Goal: Task Accomplishment & Management: Manage account settings

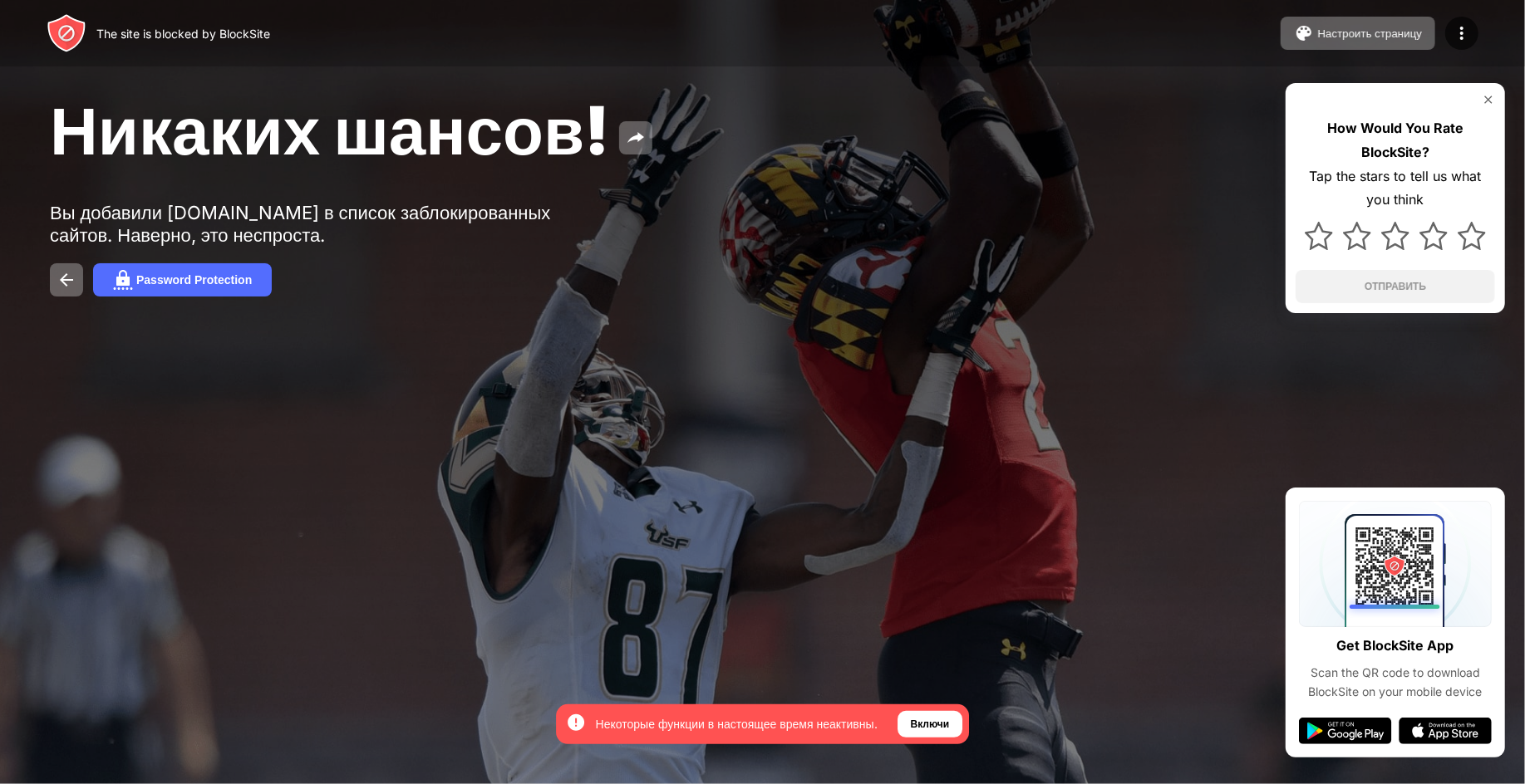
click at [1490, 38] on div "The site is blocked by BlockSite Настроить страницу Изменить черный список Пере…" at bounding box center [762, 33] width 1525 height 66
click at [1463, 27] on img at bounding box center [1462, 34] width 20 height 20
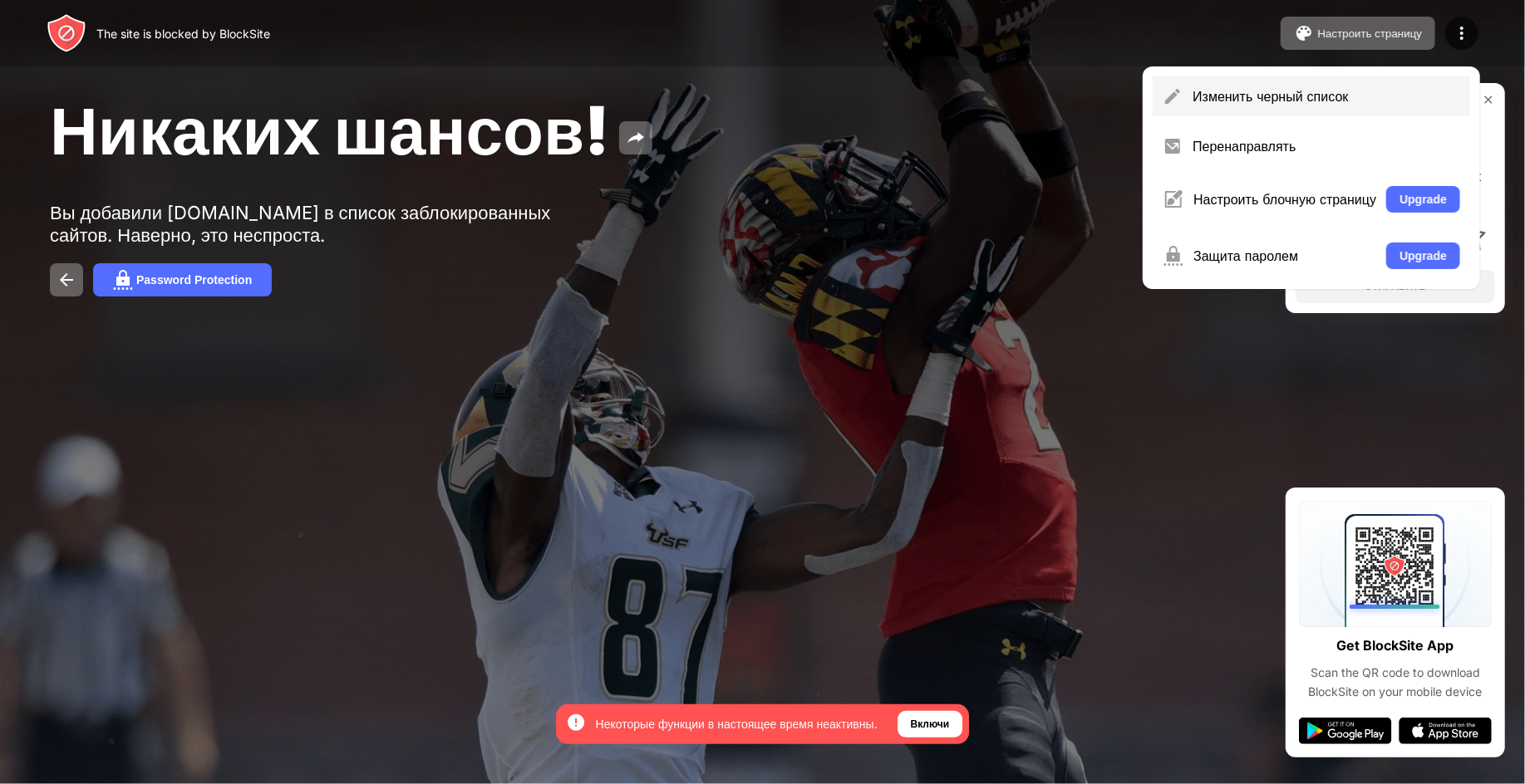
click at [1217, 97] on div "Изменить черный список" at bounding box center [1326, 96] width 267 height 17
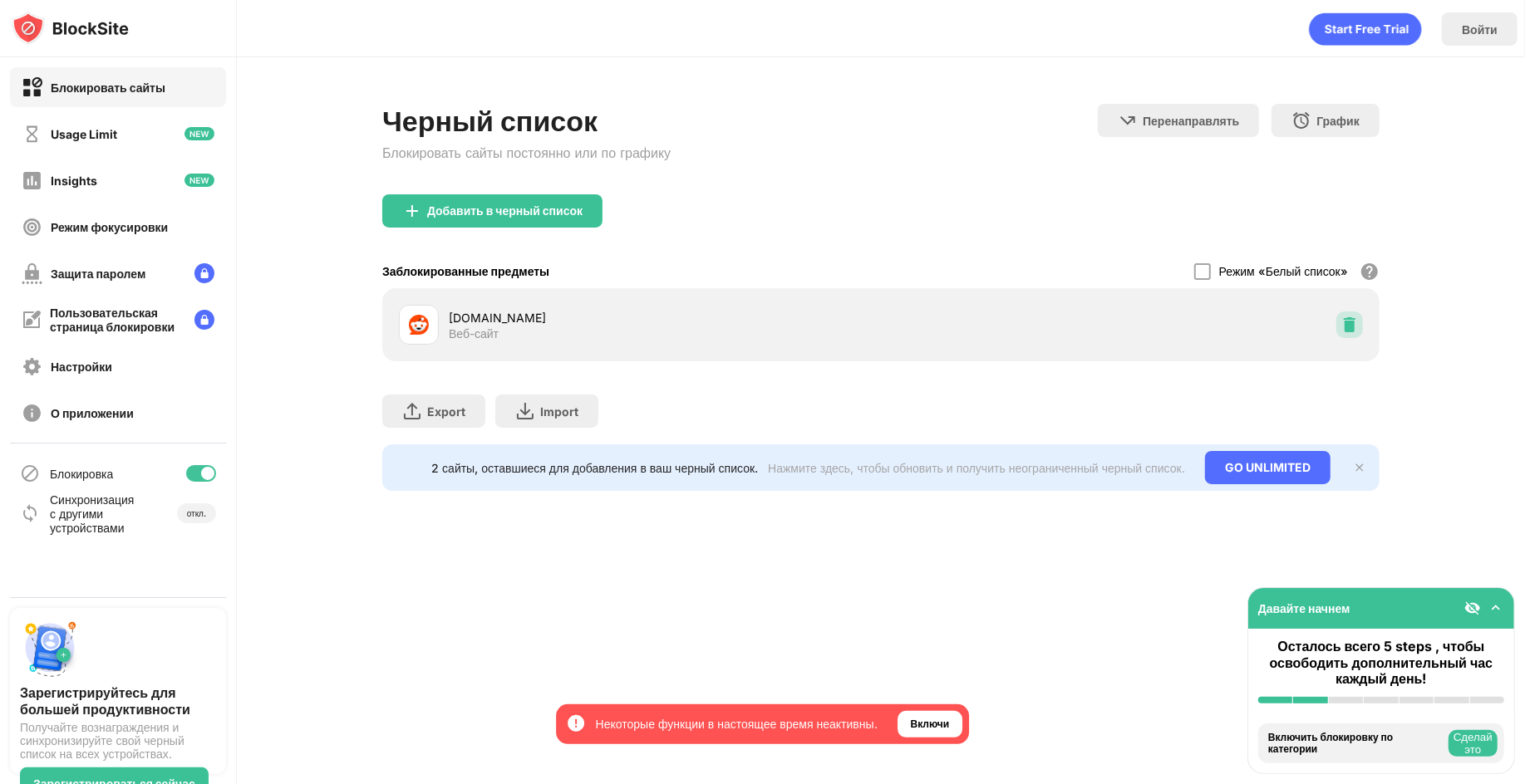
click at [1342, 322] on img at bounding box center [1350, 325] width 17 height 17
